Goal: Navigation & Orientation: Find specific page/section

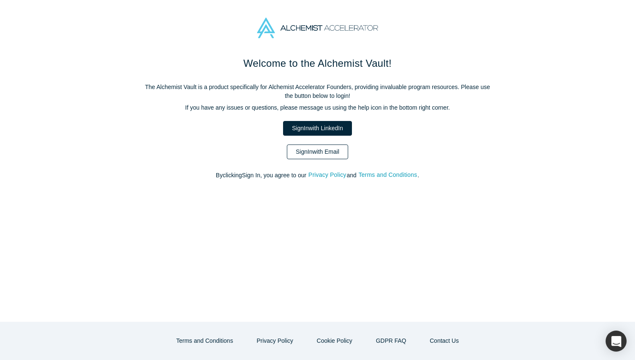
click at [314, 152] on link "Sign In with Email" at bounding box center [317, 151] width 61 height 15
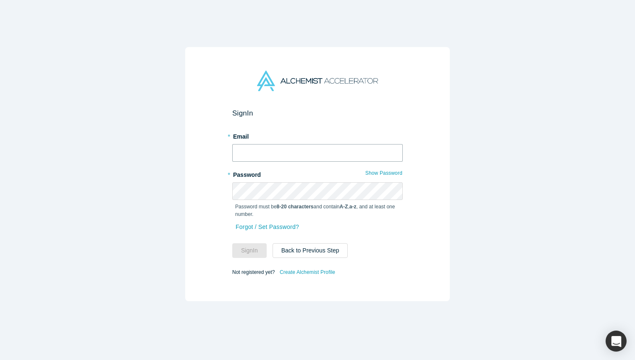
click at [265, 155] on input "text" at bounding box center [317, 153] width 171 height 18
type input "[EMAIL_ADDRESS][DOMAIN_NAME]"
click at [260, 246] on button "Sign In" at bounding box center [249, 250] width 34 height 15
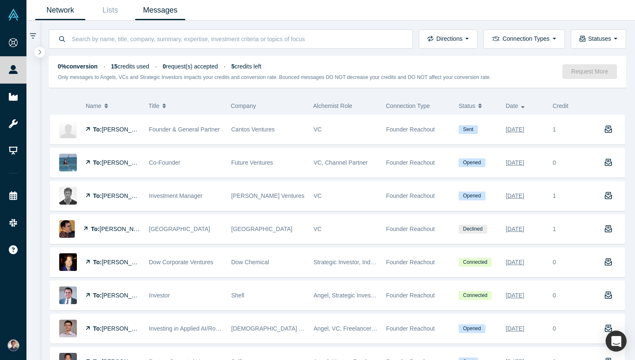
click at [57, 11] on link "Network" at bounding box center [60, 10] width 50 height 20
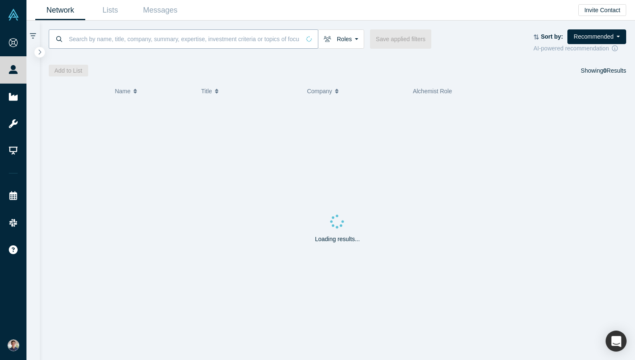
click at [154, 35] on input at bounding box center [184, 39] width 232 height 20
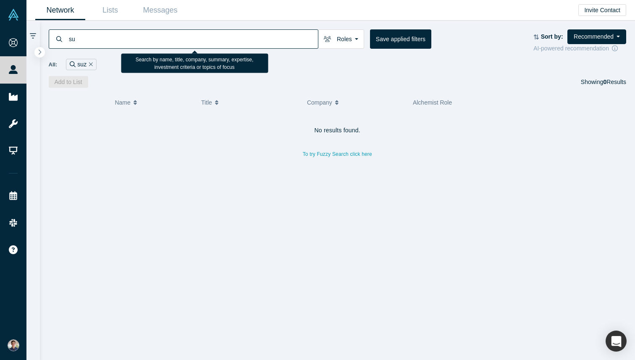
type input "s"
type input "cmpc"
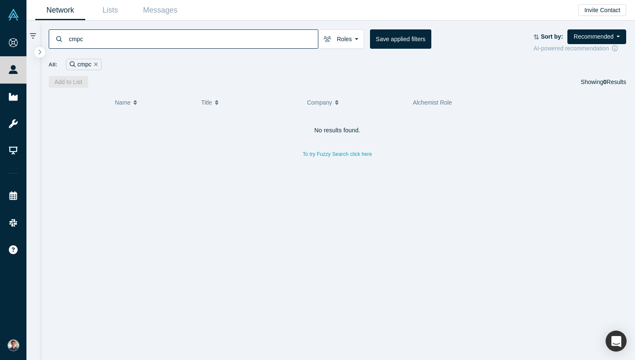
click at [266, 41] on input "cmpc" at bounding box center [193, 39] width 250 height 20
click at [142, 11] on link "Messages" at bounding box center [160, 10] width 50 height 20
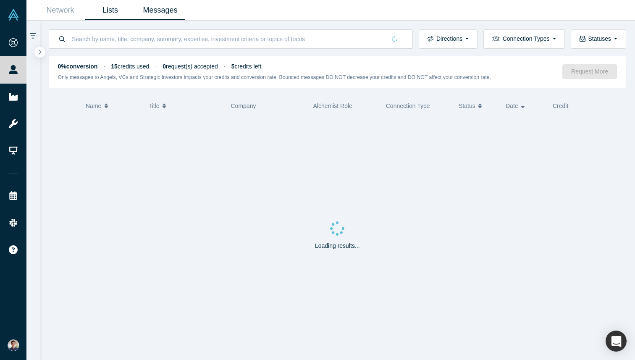
click at [118, 15] on link "Lists" at bounding box center [110, 10] width 50 height 20
